Goal: Download file/media: Obtain a digital file from the website

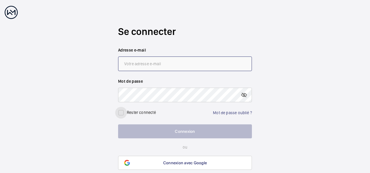
type input "jean-michel.chemin@engie.com"
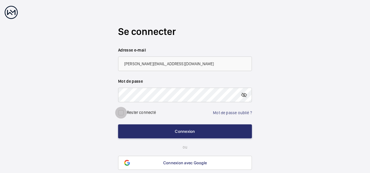
click at [119, 112] on input "checkbox" at bounding box center [121, 113] width 12 height 12
checkbox input "true"
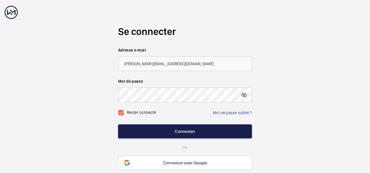
click at [190, 131] on button "Connexion" at bounding box center [185, 131] width 134 height 14
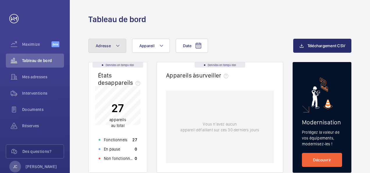
click at [119, 45] on mat-icon at bounding box center [118, 45] width 5 height 7
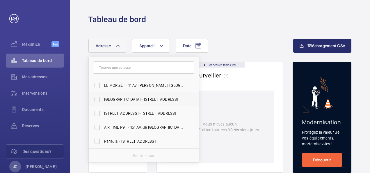
click at [98, 97] on label "Liège - 37 Rue de Liège, PARIS 75008" at bounding box center [139, 99] width 101 height 14
click at [98, 97] on input "Liège - 37 Rue de Liège, PARIS 75008" at bounding box center [97, 99] width 12 height 12
checkbox input "true"
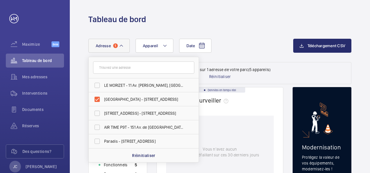
click at [236, 48] on div "Date Adresse 1 LE MORIZET - 11 Av. André Morizet, BOULOGNE-BILLANCOURT 92100 Li…" at bounding box center [190, 46] width 205 height 14
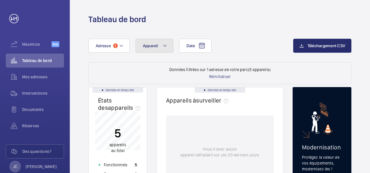
click at [166, 45] on mat-icon at bounding box center [165, 45] width 5 height 7
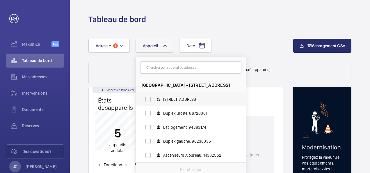
click at [147, 98] on label "[STREET_ADDRESS]" at bounding box center [186, 99] width 101 height 14
click at [147, 98] on input "[STREET_ADDRESS]" at bounding box center [148, 99] width 12 height 12
checkbox input "true"
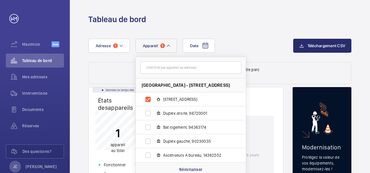
click at [246, 45] on div "Date Adresse 1 Appareil 1 Liège - 37 Rue de Liège, 75008 PARIS 37 rue de Liège,…" at bounding box center [190, 46] width 205 height 14
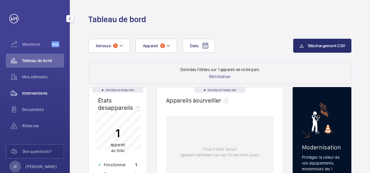
click at [36, 93] on span "Interventions" at bounding box center [43, 93] width 42 height 6
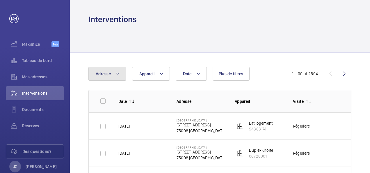
click at [118, 74] on mat-icon at bounding box center [118, 73] width 5 height 7
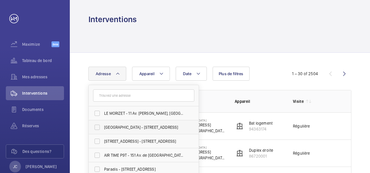
click at [98, 126] on label "Liège - 37 Rue de Liège, PARIS 75008" at bounding box center [139, 127] width 101 height 14
click at [98, 126] on input "Liège - 37 Rue de Liège, PARIS 75008" at bounding box center [97, 127] width 12 height 12
checkbox input "true"
click at [166, 73] on mat-icon at bounding box center [165, 73] width 5 height 7
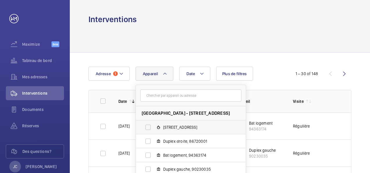
click at [146, 125] on label "[STREET_ADDRESS]" at bounding box center [186, 127] width 101 height 14
click at [146, 125] on input "[STREET_ADDRESS]" at bounding box center [148, 127] width 12 height 12
checkbox input "true"
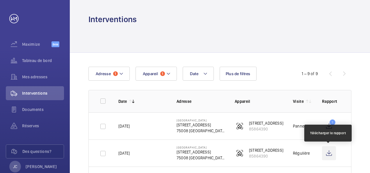
click at [329, 151] on wm-front-icon-button at bounding box center [329, 153] width 14 height 14
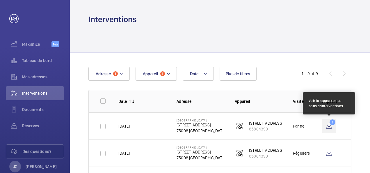
click at [329, 123] on wm-front-icon-button "1" at bounding box center [329, 126] width 14 height 14
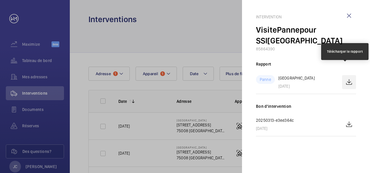
click at [348, 75] on wm-front-icon-button at bounding box center [349, 82] width 14 height 14
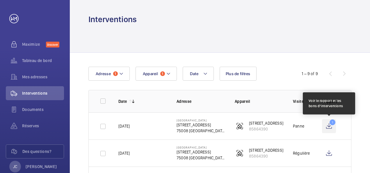
click at [330, 122] on wm-front-icon-button "1" at bounding box center [329, 126] width 14 height 14
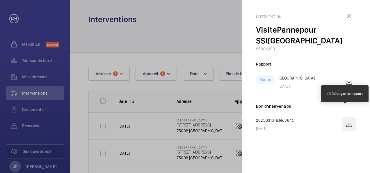
click at [349, 117] on wm-front-icon-button at bounding box center [349, 124] width 14 height 14
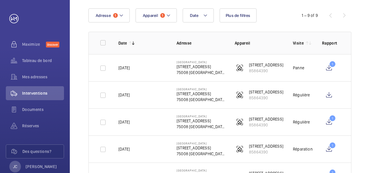
scroll to position [87, 0]
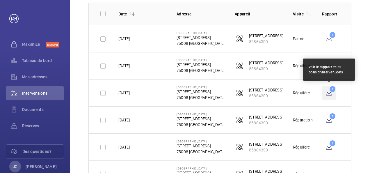
click at [329, 90] on wm-front-icon-button "1" at bounding box center [329, 93] width 14 height 14
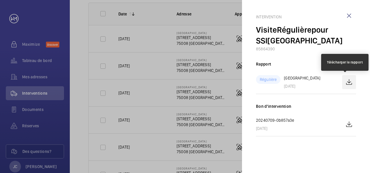
click at [346, 82] on wm-front-icon-button at bounding box center [349, 82] width 14 height 14
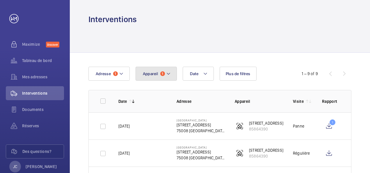
click at [169, 73] on mat-icon at bounding box center [168, 73] width 5 height 7
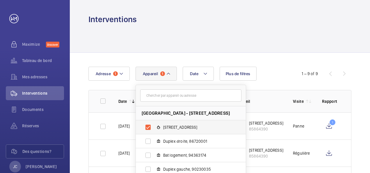
click at [147, 127] on label "[STREET_ADDRESS]" at bounding box center [186, 127] width 101 height 14
click at [147, 127] on input "[STREET_ADDRESS]" at bounding box center [148, 127] width 12 height 12
checkbox input "false"
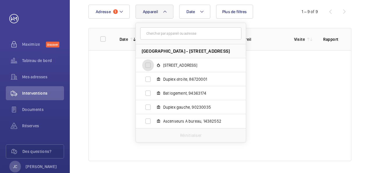
scroll to position [64, 0]
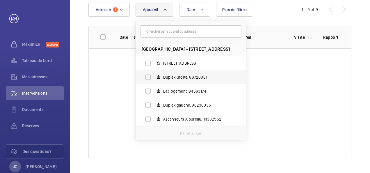
click at [147, 77] on label "Duplex droite, 86720001" at bounding box center [186, 77] width 101 height 14
click at [147, 77] on input "Duplex droite, 86720001" at bounding box center [148, 77] width 12 height 12
checkbox input "true"
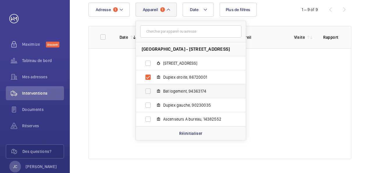
click at [148, 90] on label "Bat logement, 94363174" at bounding box center [186, 91] width 101 height 14
click at [148, 90] on input "Bat logement, 94363174" at bounding box center [148, 91] width 12 height 12
checkbox input "true"
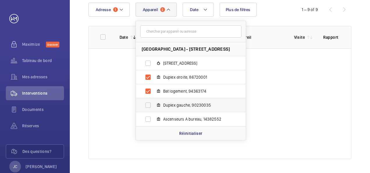
click at [148, 105] on label "Duplex gauche, 90230035" at bounding box center [186, 105] width 101 height 14
click at [148, 105] on input "Duplex gauche, 90230035" at bounding box center [148, 105] width 12 height 12
checkbox input "true"
click at [148, 118] on label "Ascenseurs A bureau, 14382552" at bounding box center [186, 119] width 101 height 14
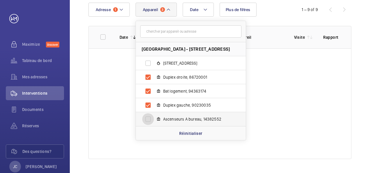
click at [148, 118] on input "Ascenseurs A bureau, 14382552" at bounding box center [148, 119] width 12 height 12
checkbox input "true"
click at [191, 132] on p "Réinitialiser" at bounding box center [190, 133] width 23 height 6
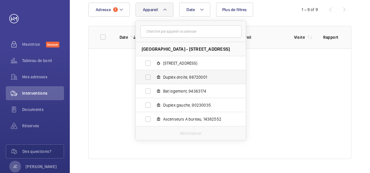
click at [148, 77] on label "Duplex droite, 86720001" at bounding box center [186, 77] width 101 height 14
click at [148, 77] on input "Duplex droite, 86720001" at bounding box center [148, 77] width 12 height 12
checkbox input "true"
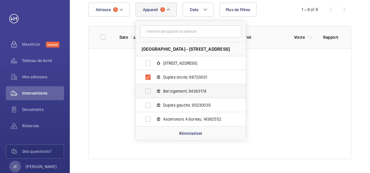
click at [148, 90] on label "Bat logement, 94363174" at bounding box center [186, 91] width 101 height 14
click at [148, 90] on input "Bat logement, 94363174" at bounding box center [148, 91] width 12 height 12
checkbox input "true"
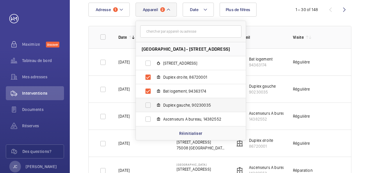
click at [149, 105] on label "Duplex gauche, 90230035" at bounding box center [186, 105] width 101 height 14
click at [149, 105] on input "Duplex gauche, 90230035" at bounding box center [148, 105] width 12 height 12
checkbox input "true"
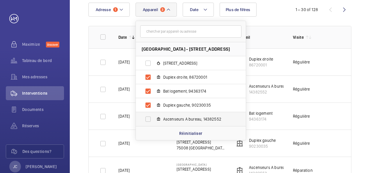
click at [148, 119] on label "Ascenseurs A bureau, 14382552" at bounding box center [186, 119] width 101 height 14
click at [148, 119] on input "Ascenseurs A bureau, 14382552" at bounding box center [148, 119] width 12 height 12
checkbox input "true"
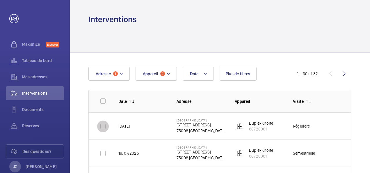
click at [103, 125] on input "checkbox" at bounding box center [103, 126] width 12 height 12
checkbox input "true"
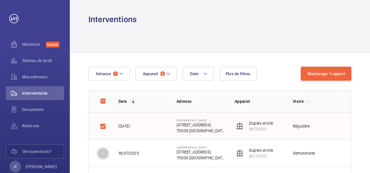
click at [104, 153] on input "checkbox" at bounding box center [103, 154] width 12 height 12
checkbox input "true"
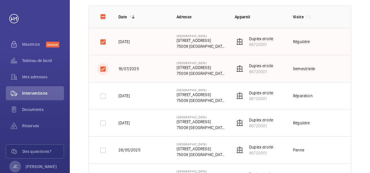
scroll to position [87, 0]
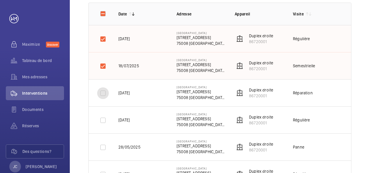
click at [102, 90] on input "checkbox" at bounding box center [103, 93] width 12 height 12
checkbox input "true"
click at [106, 119] on input "checkbox" at bounding box center [103, 120] width 12 height 12
checkbox input "true"
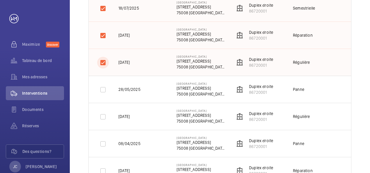
scroll to position [145, 0]
click at [102, 90] on input "checkbox" at bounding box center [103, 89] width 12 height 12
checkbox input "true"
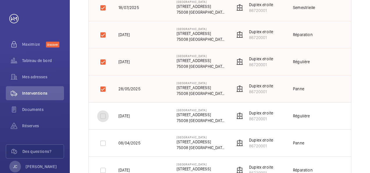
click at [104, 115] on input "checkbox" at bounding box center [103, 116] width 12 height 12
checkbox input "true"
click at [101, 88] on input "checkbox" at bounding box center [103, 89] width 12 height 12
checkbox input "false"
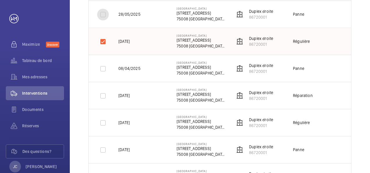
scroll to position [233, 0]
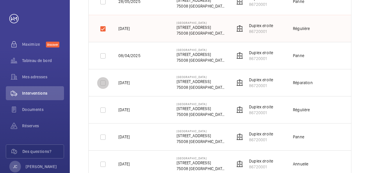
click at [104, 83] on input "checkbox" at bounding box center [103, 83] width 12 height 12
checkbox input "true"
click at [104, 109] on input "checkbox" at bounding box center [103, 110] width 12 height 12
checkbox input "true"
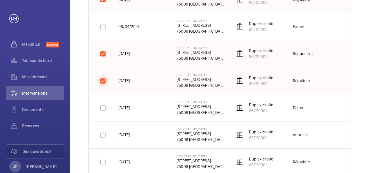
scroll to position [291, 0]
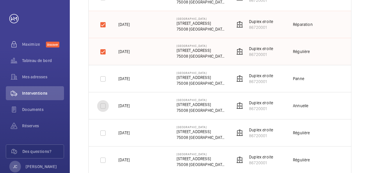
click at [104, 105] on input "checkbox" at bounding box center [103, 106] width 12 height 12
checkbox input "true"
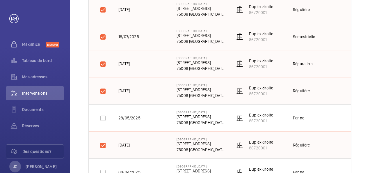
scroll to position [0, 0]
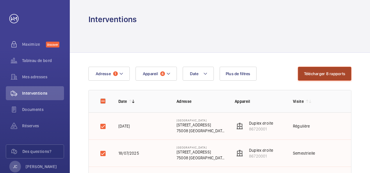
click at [329, 75] on button "Télécharger 8 rapports" at bounding box center [325, 74] width 54 height 14
